Goal: Find specific page/section: Find specific page/section

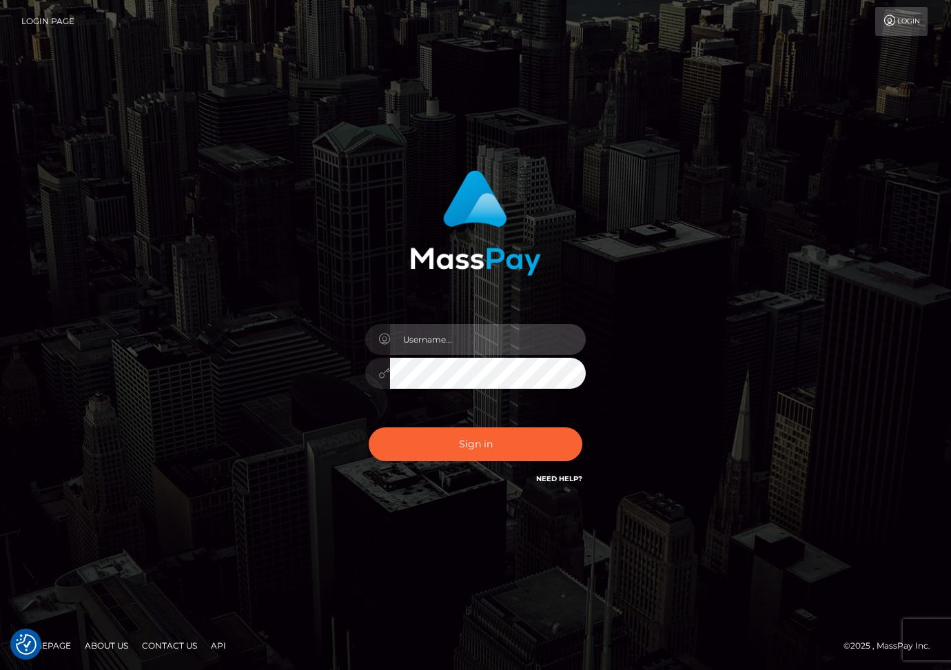
click at [415, 339] on input "text" at bounding box center [488, 339] width 196 height 31
type input "dariag"
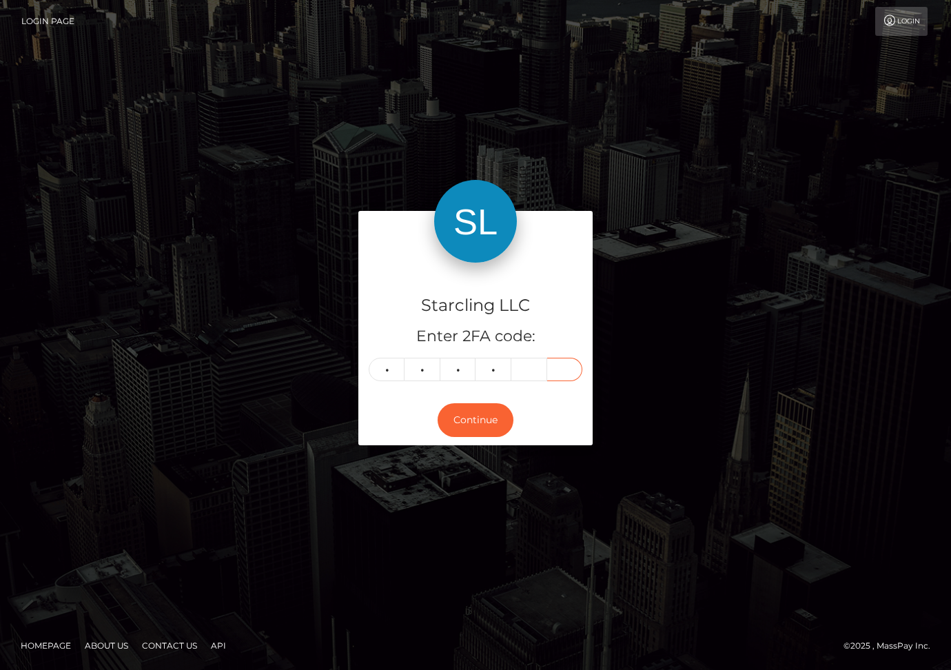
type input "7"
type input "4"
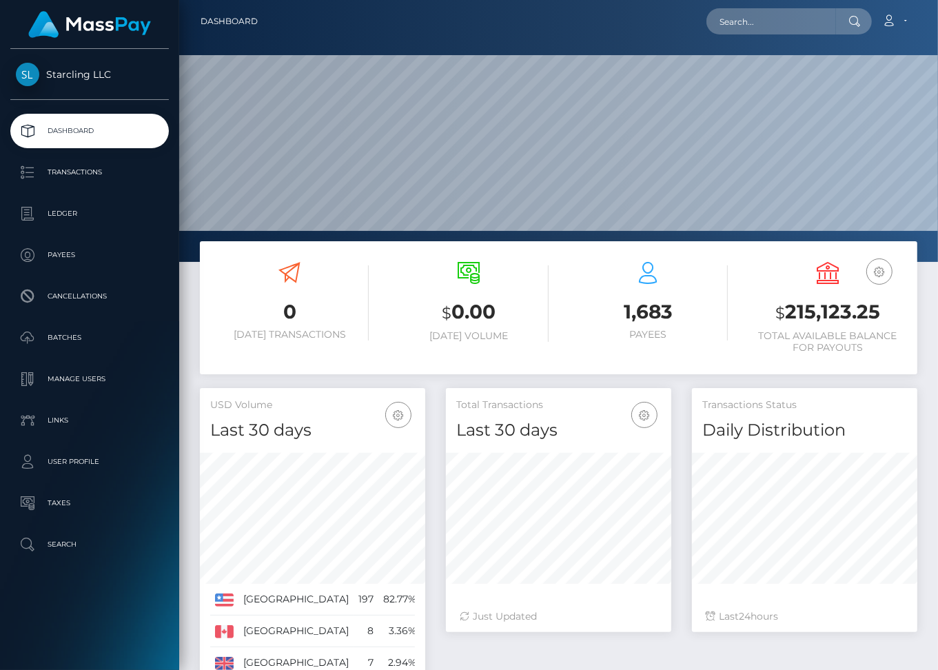
scroll to position [244, 225]
click at [73, 247] on p "Payees" at bounding box center [89, 255] width 147 height 21
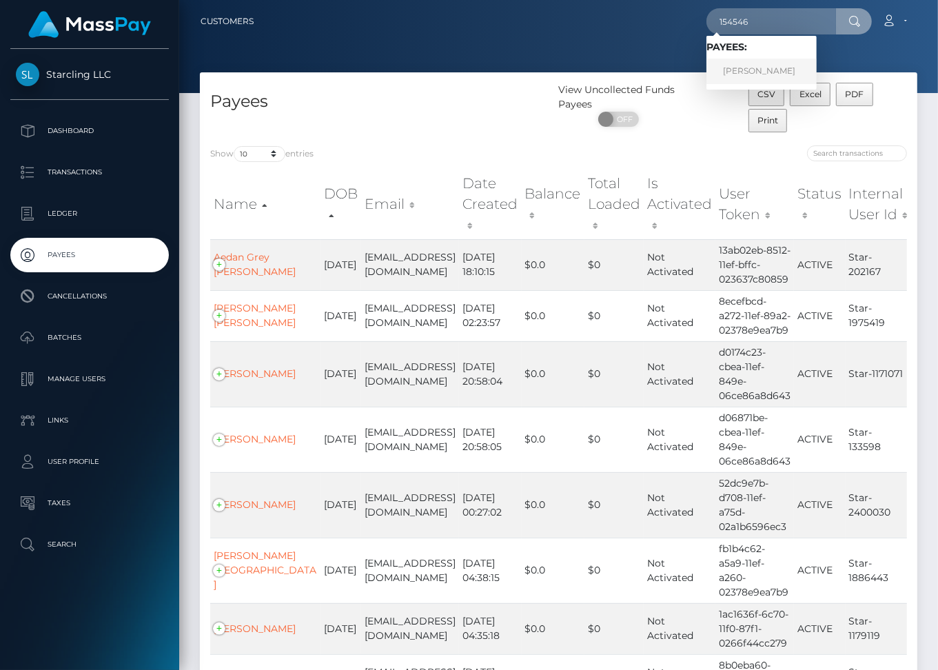
type input "154546"
click at [792, 65] on link "[PERSON_NAME]" at bounding box center [761, 71] width 110 height 25
